Goal: Information Seeking & Learning: Learn about a topic

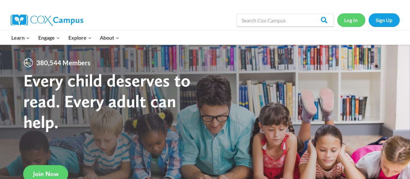
click at [347, 20] on link "Log In" at bounding box center [351, 19] width 28 height 13
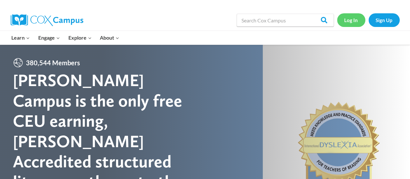
click at [347, 20] on link "Log In" at bounding box center [351, 19] width 28 height 13
click at [351, 21] on link "Log In" at bounding box center [351, 19] width 28 height 13
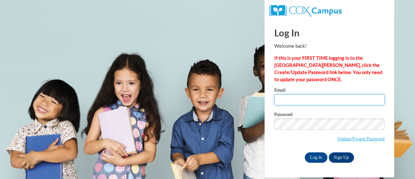
click at [307, 100] on input "Email" at bounding box center [329, 99] width 110 height 11
type input "[PERSON_NAME][EMAIL_ADDRESS][PERSON_NAME][DOMAIN_NAME]"
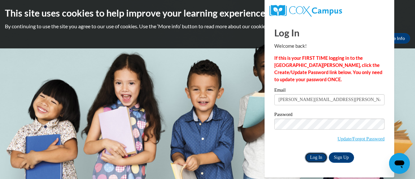
click at [316, 157] on input "Log In" at bounding box center [316, 157] width 23 height 10
click at [315, 154] on input "Log In" at bounding box center [316, 157] width 23 height 10
click at [315, 159] on input "Log In" at bounding box center [316, 157] width 23 height 10
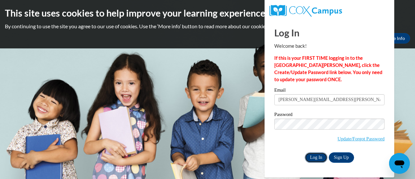
click at [316, 156] on input "Log In" at bounding box center [316, 157] width 23 height 10
click at [310, 156] on input "Log In" at bounding box center [316, 157] width 23 height 10
click at [316, 158] on input "Log In" at bounding box center [316, 157] width 23 height 10
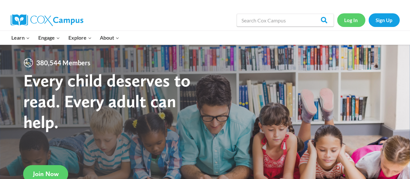
click at [344, 21] on link "Log In" at bounding box center [351, 19] width 28 height 13
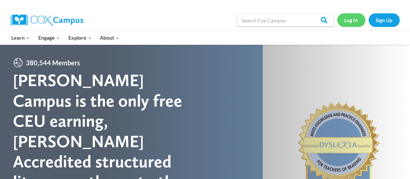
click at [344, 22] on link "Log In" at bounding box center [351, 19] width 28 height 13
click at [352, 17] on link "Log In" at bounding box center [351, 19] width 28 height 13
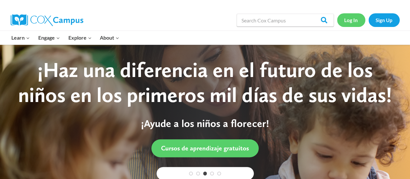
click at [355, 22] on link "Log In" at bounding box center [351, 19] width 28 height 13
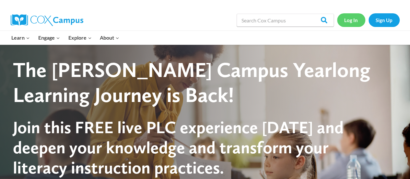
click at [346, 20] on link "Log In" at bounding box center [351, 19] width 28 height 13
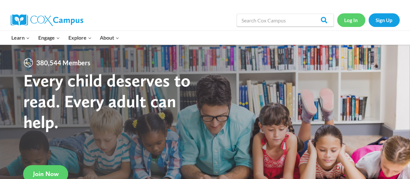
click at [348, 22] on link "Log In" at bounding box center [351, 19] width 28 height 13
click at [353, 26] on link "Log In" at bounding box center [351, 19] width 28 height 13
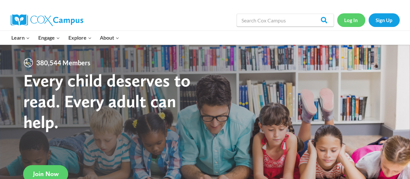
click at [352, 23] on link "Log In" at bounding box center [351, 19] width 28 height 13
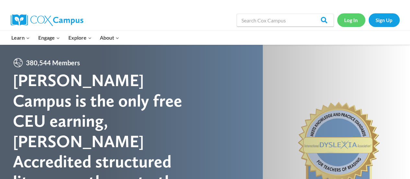
click at [352, 21] on link "Log In" at bounding box center [351, 19] width 28 height 13
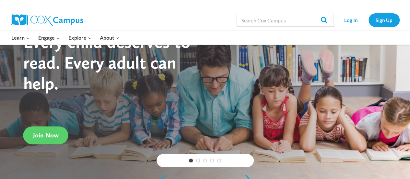
scroll to position [39, 0]
click at [348, 20] on link "Log In" at bounding box center [351, 19] width 28 height 13
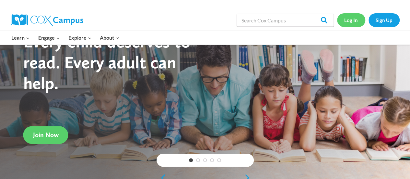
click at [348, 20] on link "Log In" at bounding box center [351, 19] width 28 height 13
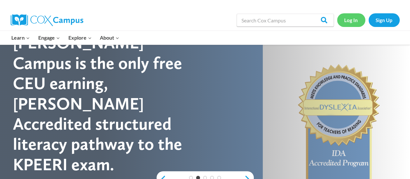
scroll to position [0, 0]
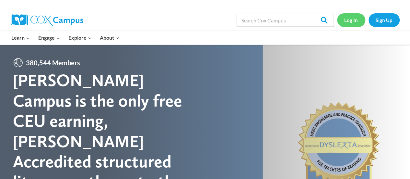
click at [350, 18] on link "Log In" at bounding box center [351, 19] width 28 height 13
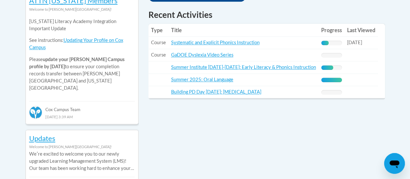
scroll to position [310, 0]
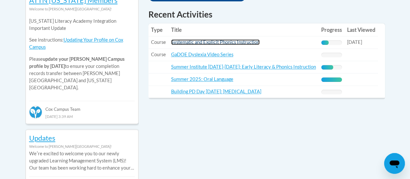
click at [206, 42] on link "Systematic and Explicit Phonics Instruction" at bounding box center [215, 42] width 89 height 6
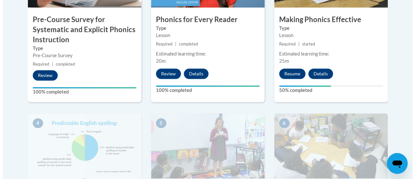
scroll to position [291, 0]
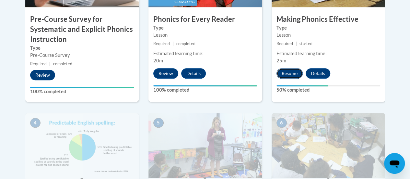
click at [293, 73] on button "Resume" at bounding box center [290, 73] width 26 height 10
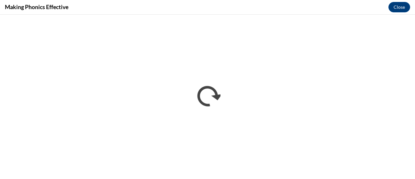
scroll to position [0, 0]
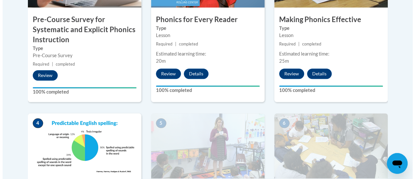
scroll to position [426, 0]
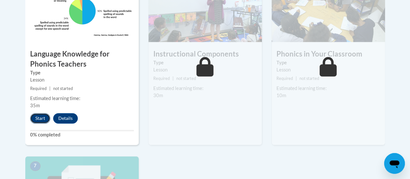
click at [43, 119] on button "Start" at bounding box center [40, 118] width 20 height 10
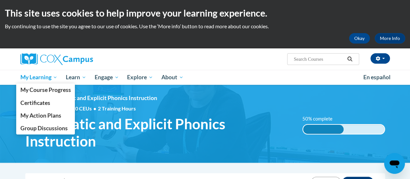
click at [37, 78] on span "My Learning" at bounding box center [38, 77] width 37 height 8
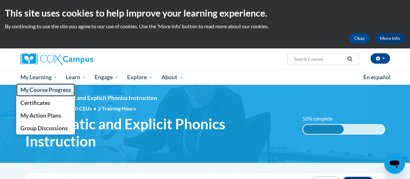
click at [54, 90] on span "My Course Progress" at bounding box center [45, 89] width 51 height 7
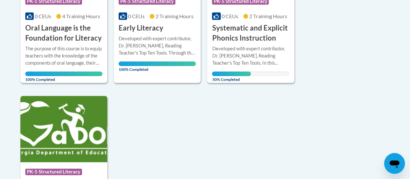
scroll to position [338, 0]
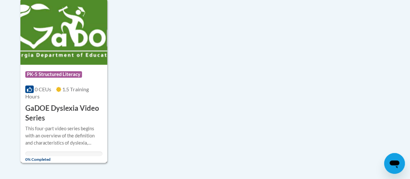
click at [57, 118] on h3 "GaDOE Dyslexia Video Series" at bounding box center [63, 113] width 77 height 20
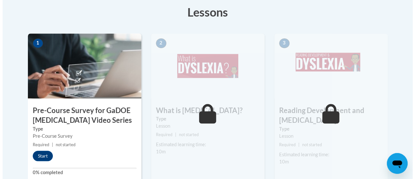
scroll to position [227, 0]
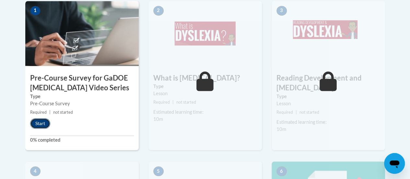
click at [41, 122] on button "Start" at bounding box center [40, 123] width 20 height 10
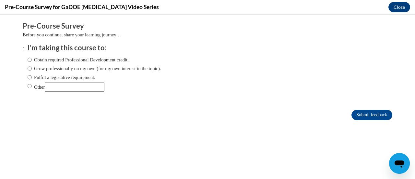
scroll to position [0, 0]
click at [28, 69] on input "Grow professionally on my own (for my own interest in the topic)." at bounding box center [30, 68] width 4 height 7
radio input "true"
click at [366, 113] on input "Submit feedback" at bounding box center [372, 115] width 41 height 10
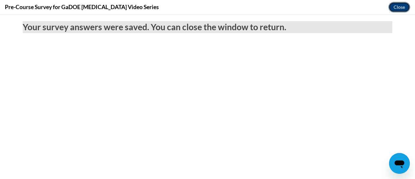
click at [401, 6] on button "Close" at bounding box center [400, 7] width 22 height 10
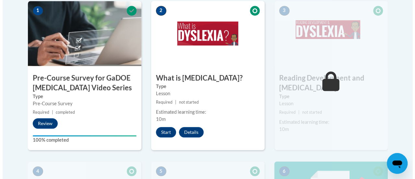
scroll to position [259, 0]
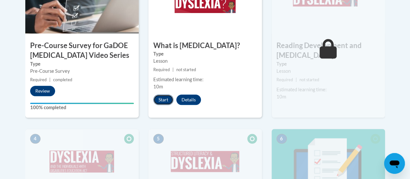
click at [163, 96] on button "Start" at bounding box center [163, 99] width 20 height 10
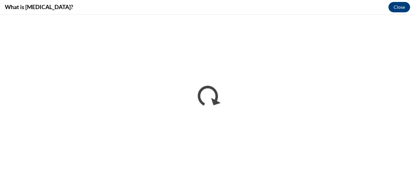
scroll to position [0, 0]
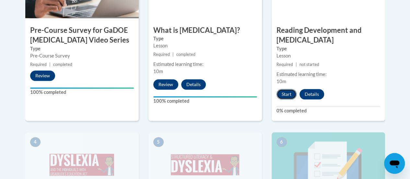
click at [287, 91] on button "Start" at bounding box center [287, 94] width 20 height 10
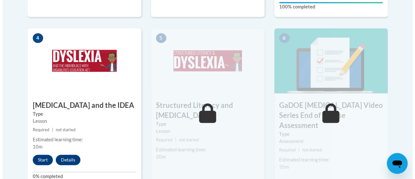
scroll to position [411, 0]
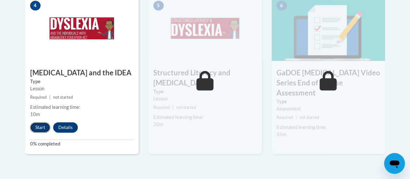
click at [38, 127] on button "Start" at bounding box center [40, 127] width 20 height 10
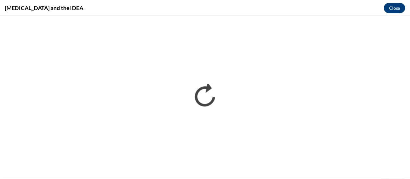
scroll to position [0, 0]
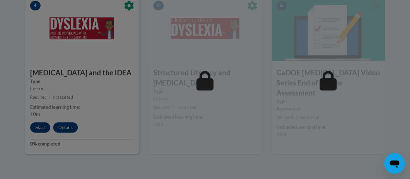
click at [112, 82] on div at bounding box center [205, 89] width 410 height 179
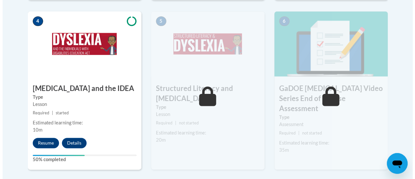
scroll to position [396, 0]
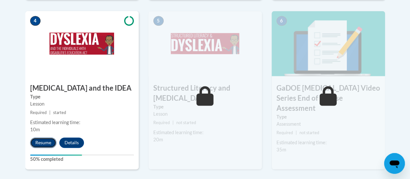
click at [47, 140] on button "Resume" at bounding box center [43, 142] width 26 height 10
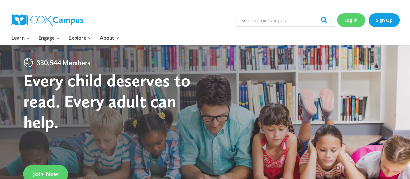
drag, startPoint x: 0, startPoint y: 0, endPoint x: 352, endPoint y: 20, distance: 352.8
click at [352, 20] on link "Log In" at bounding box center [351, 19] width 28 height 13
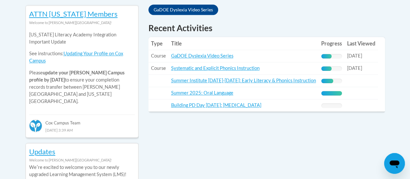
scroll to position [296, 0]
click at [213, 53] on link "GaDOE Dyslexia Video Series" at bounding box center [202, 56] width 62 height 6
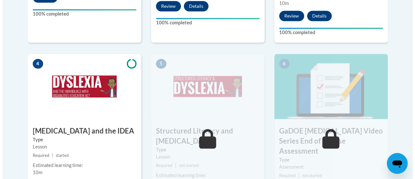
scroll to position [447, 0]
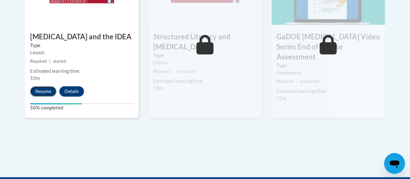
click at [47, 92] on button "Resume" at bounding box center [43, 91] width 26 height 10
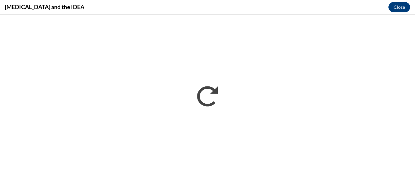
scroll to position [0, 0]
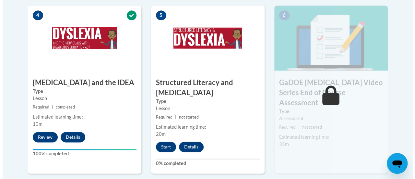
scroll to position [418, 0]
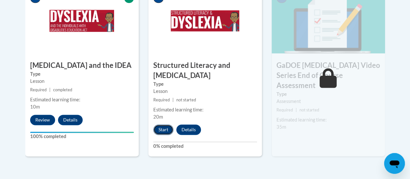
click at [164, 131] on button "Start" at bounding box center [163, 129] width 20 height 10
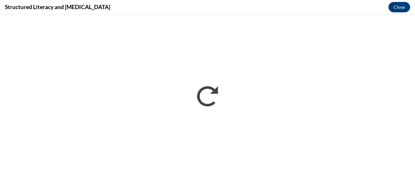
scroll to position [0, 0]
